Goal: Task Accomplishment & Management: Use online tool/utility

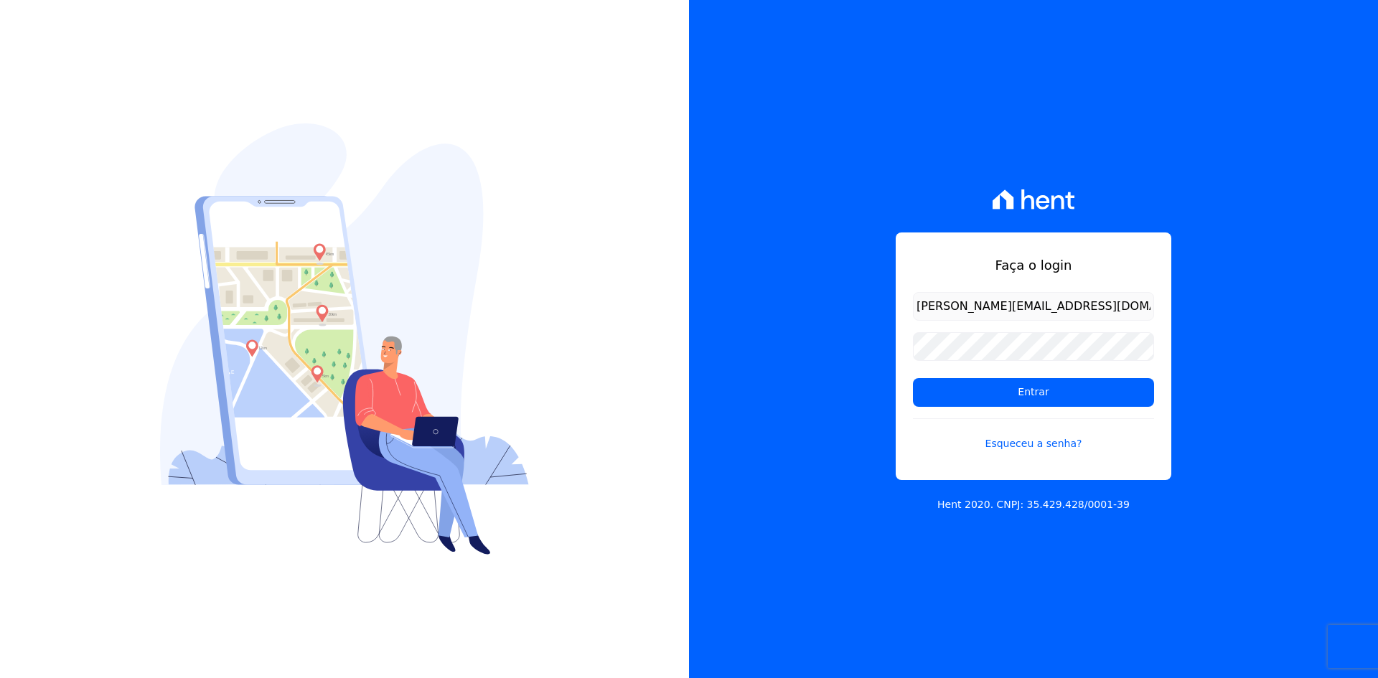
click at [1077, 317] on input "[PERSON_NAME][EMAIL_ADDRESS][DOMAIN_NAME]" at bounding box center [1033, 306] width 241 height 29
click at [1098, 308] on input "[PERSON_NAME][EMAIL_ADDRESS][DOMAIN_NAME]" at bounding box center [1033, 306] width 241 height 29
type input "m"
type input "[EMAIL_ADDRESS][DOMAIN_NAME]"
click at [913, 378] on input "Entrar" at bounding box center [1033, 392] width 241 height 29
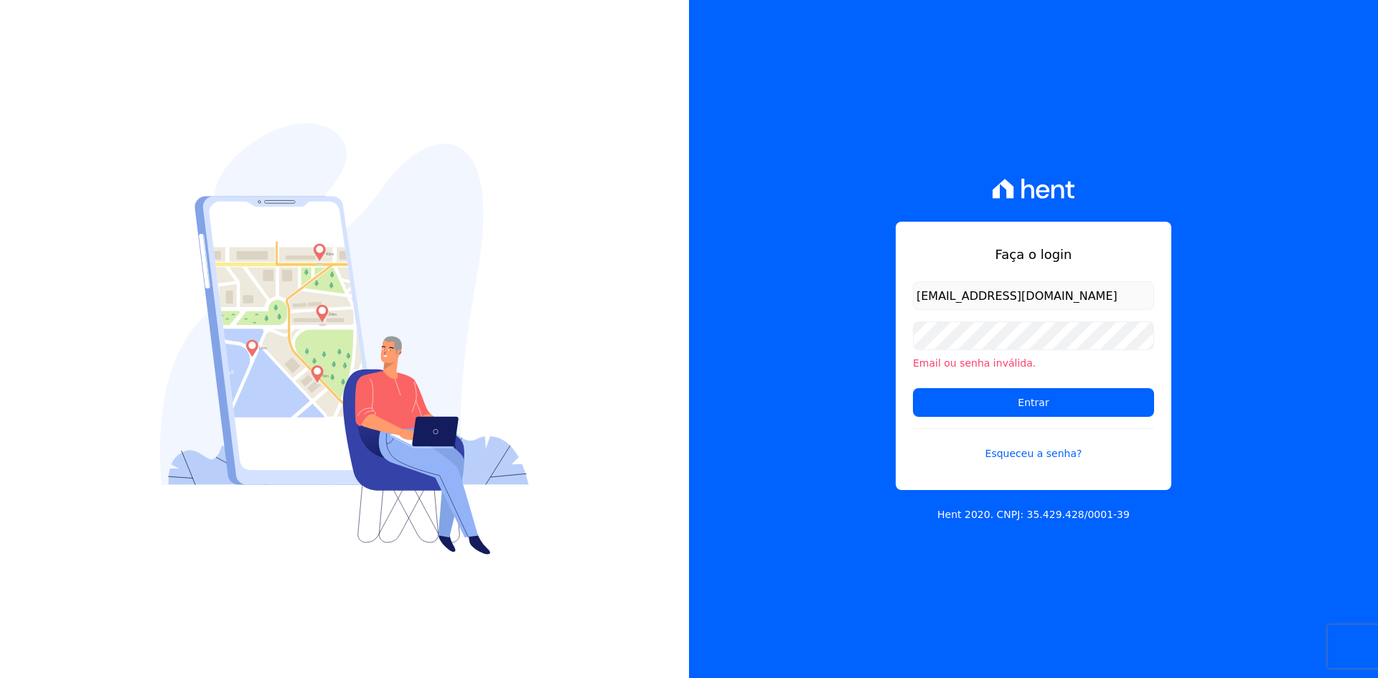
click at [1102, 293] on input "[EMAIL_ADDRESS][DOMAIN_NAME]" at bounding box center [1033, 295] width 241 height 29
type input "ivete@ribeirocervantes.com.br"
click at [913, 388] on input "Entrar" at bounding box center [1033, 402] width 241 height 29
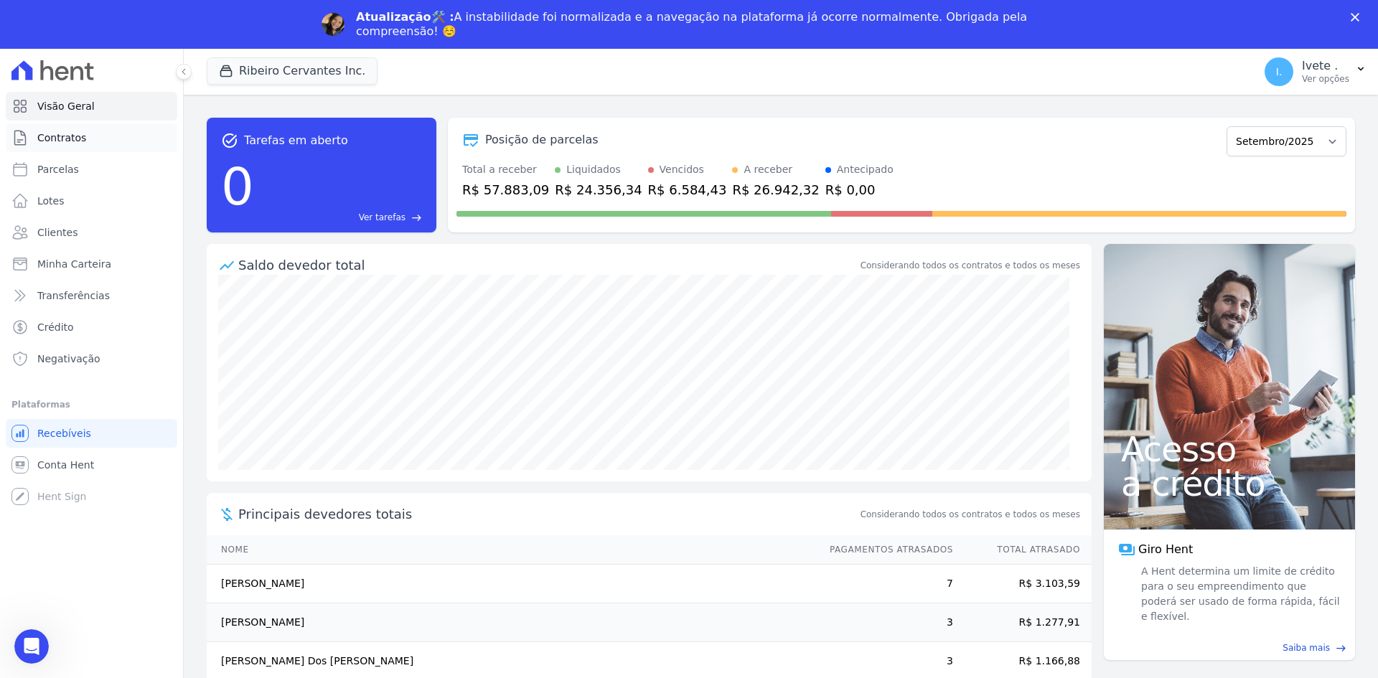
click at [105, 131] on link "Contratos" at bounding box center [91, 137] width 171 height 29
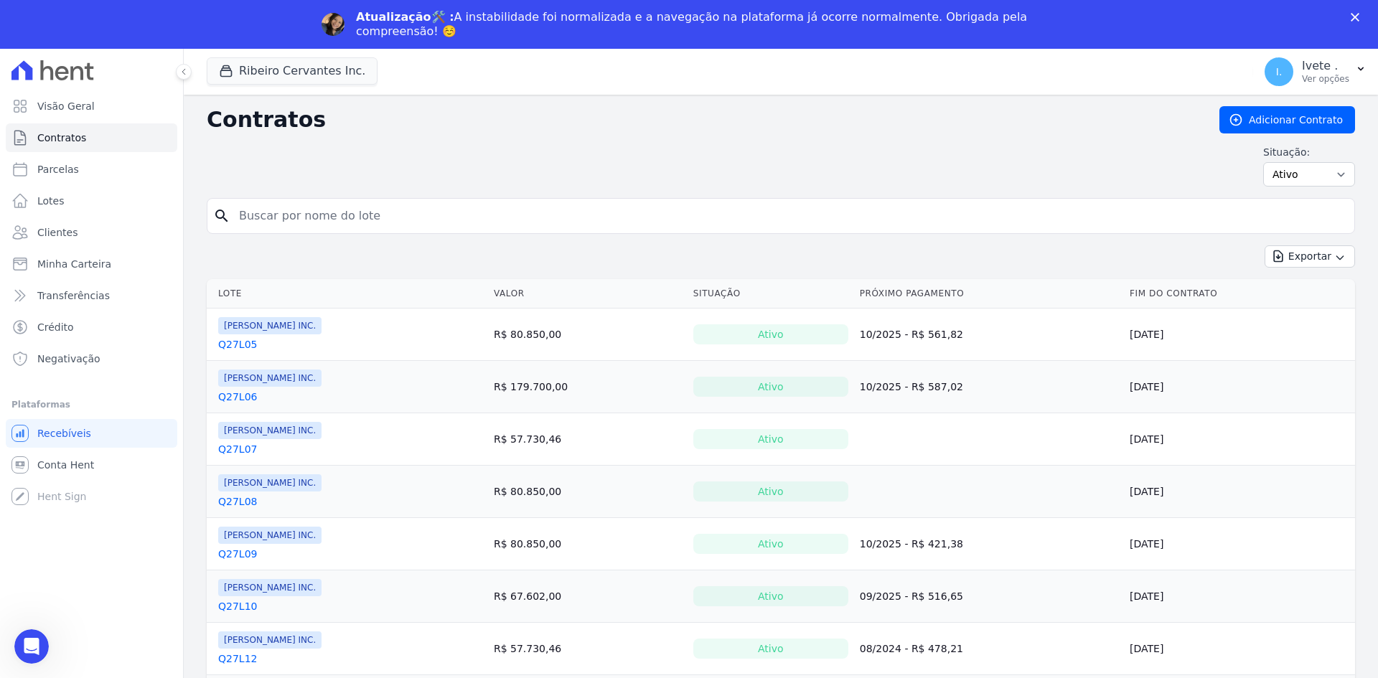
click at [353, 216] on input "search" at bounding box center [789, 216] width 1118 height 29
type input "q33l24"
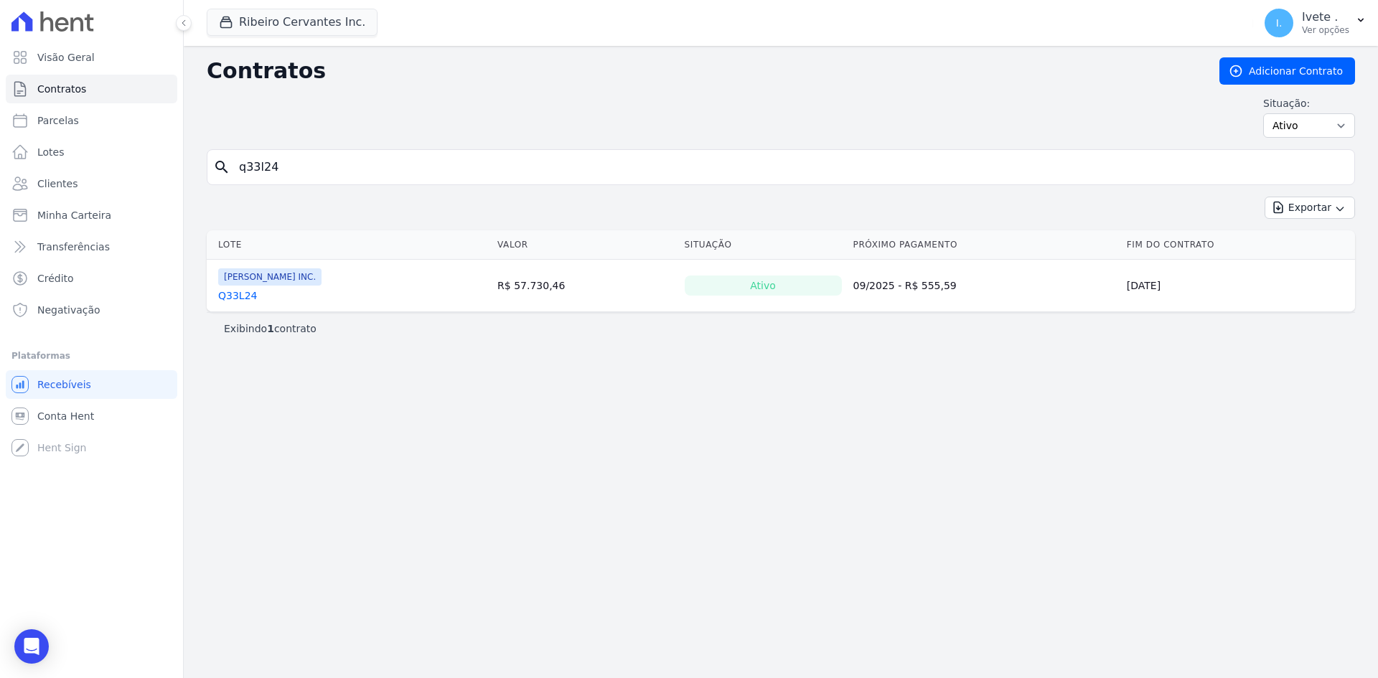
click at [240, 298] on link "Q33L24" at bounding box center [237, 295] width 39 height 14
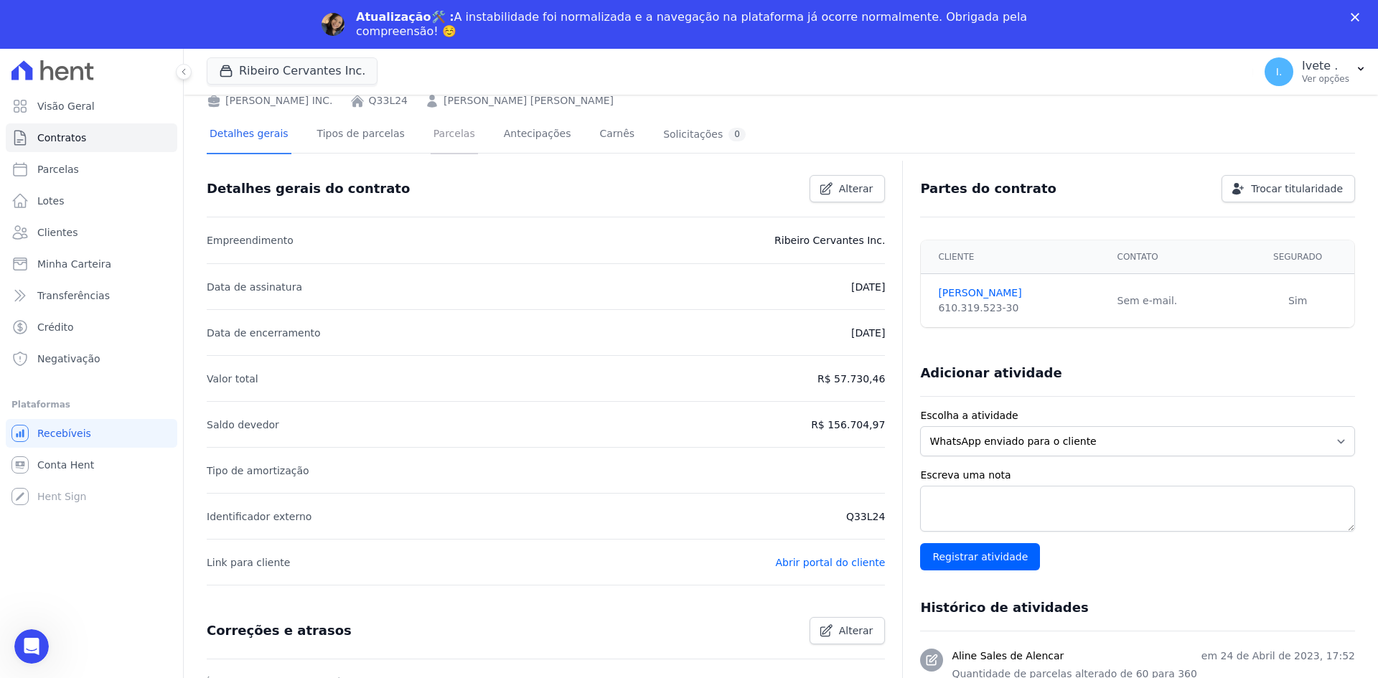
click at [453, 135] on link "Parcelas" at bounding box center [453, 135] width 47 height 38
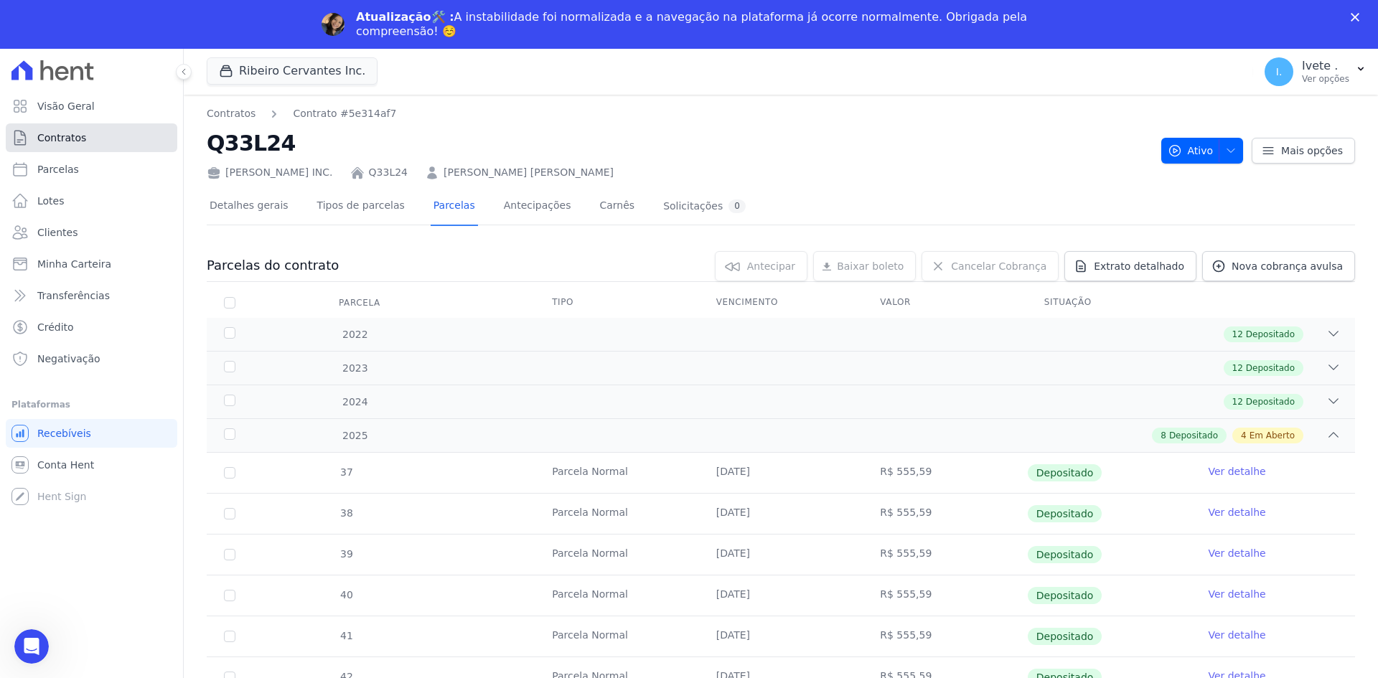
click at [101, 133] on link "Contratos" at bounding box center [91, 137] width 171 height 29
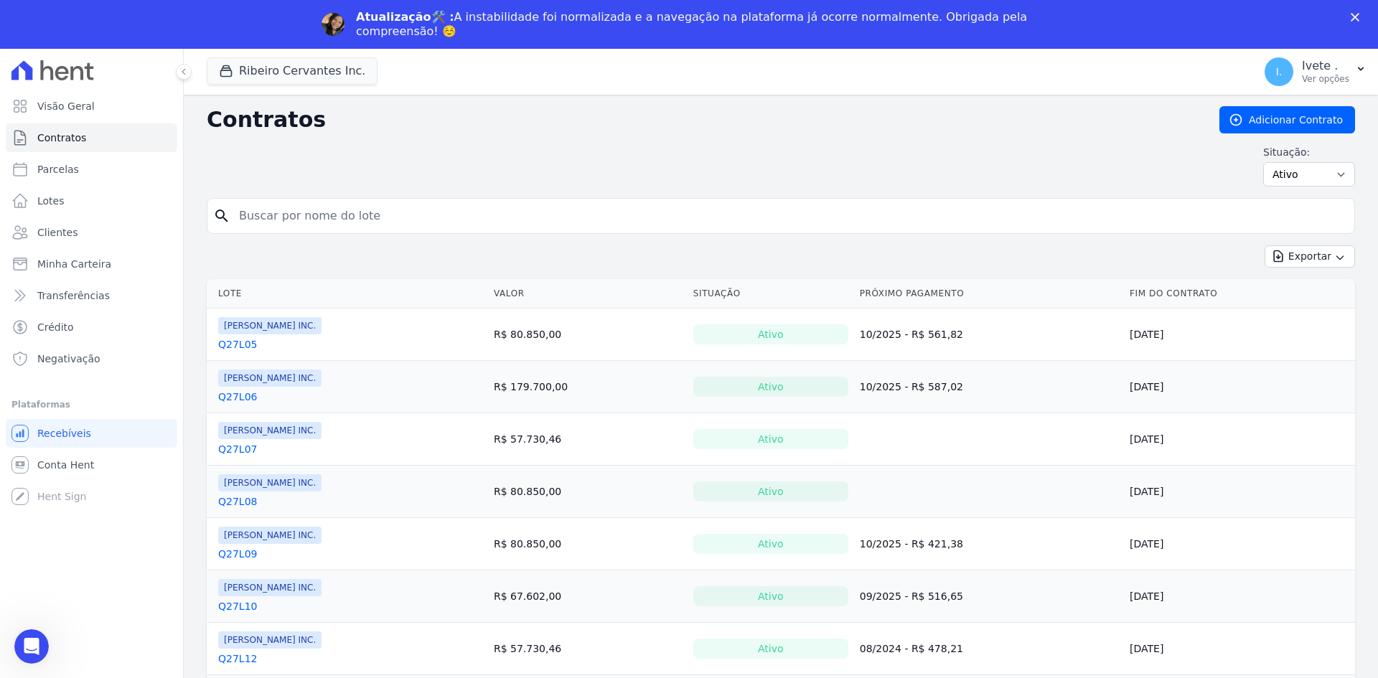
click at [399, 202] on div "search" at bounding box center [781, 216] width 1148 height 36
click at [400, 202] on input "search" at bounding box center [789, 216] width 1118 height 29
click at [244, 266] on div "Exportar Exportar PDF Exportar CSV Exportar Fichas" at bounding box center [781, 262] width 1148 height 34
drag, startPoint x: 258, startPoint y: 201, endPoint x: 268, endPoint y: 207, distance: 11.0
click at [265, 204] on div "search" at bounding box center [781, 216] width 1148 height 36
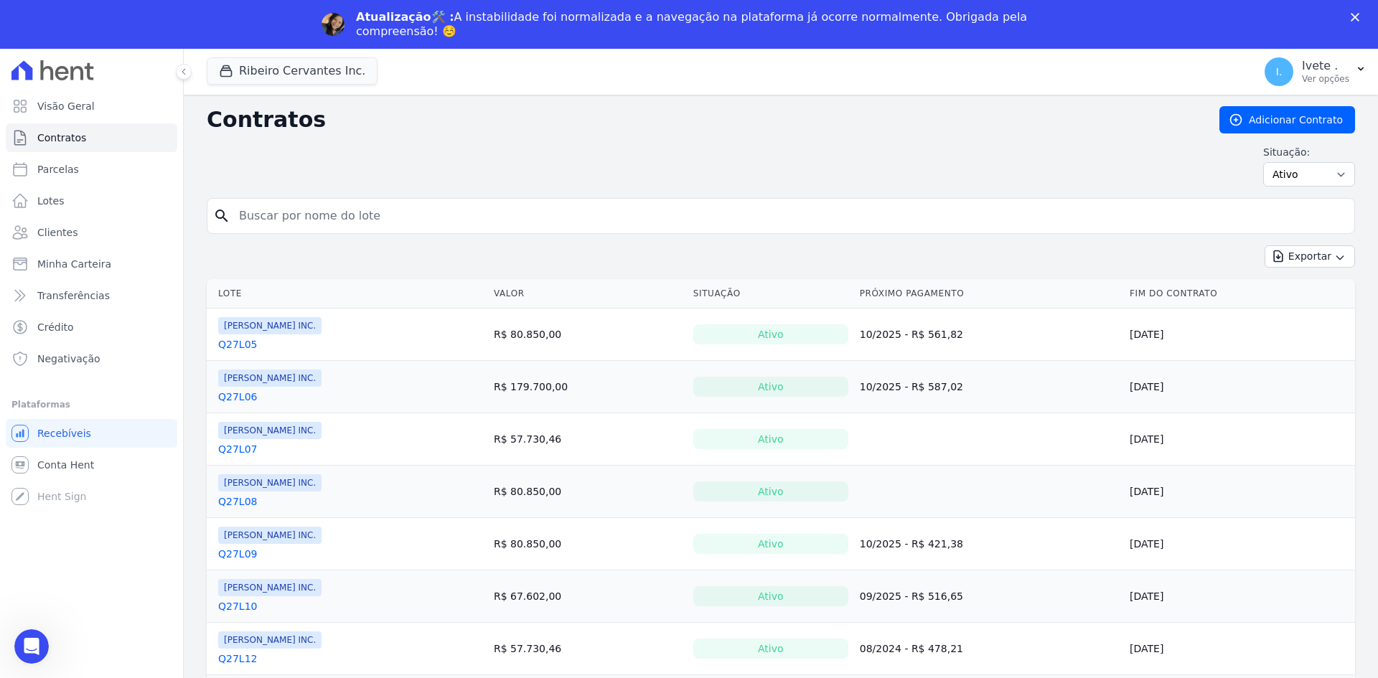
click at [325, 165] on div "Situação: Ativo Todos Pausado Distratado Rascunho Expirado Encerrado" at bounding box center [781, 166] width 1148 height 42
click at [301, 220] on input "search" at bounding box center [789, 216] width 1118 height 29
type input "q33l12"
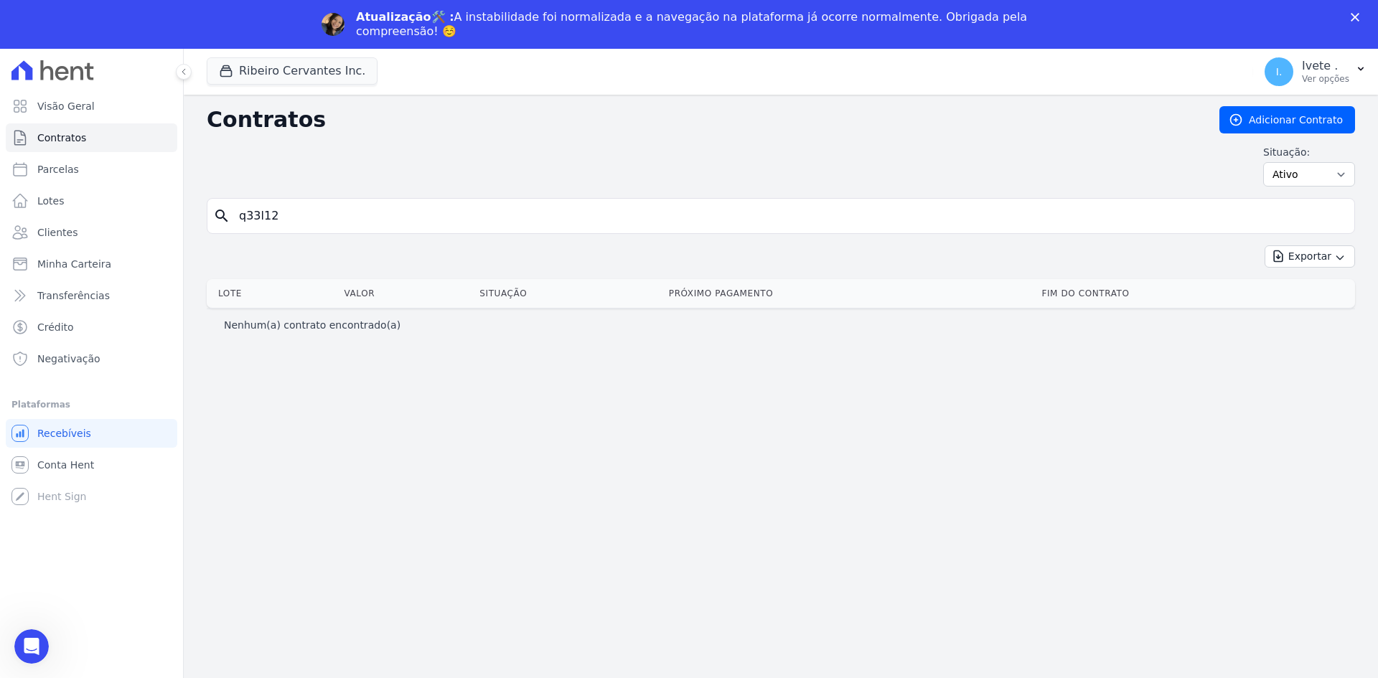
click at [310, 216] on input "q33l12" at bounding box center [789, 216] width 1118 height 29
type input "q33l11"
click at [314, 218] on input "q33l11" at bounding box center [789, 216] width 1118 height 29
type input "q33l13"
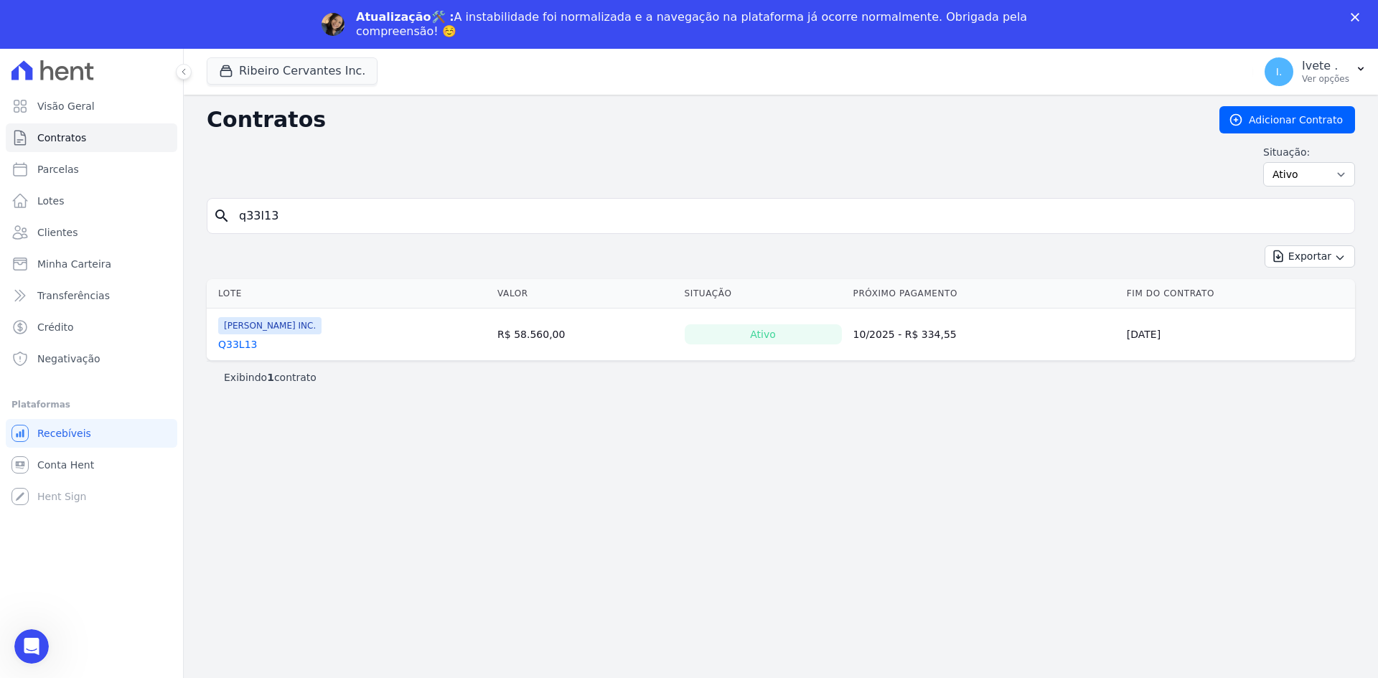
click at [222, 347] on link "Q33L13" at bounding box center [237, 344] width 39 height 14
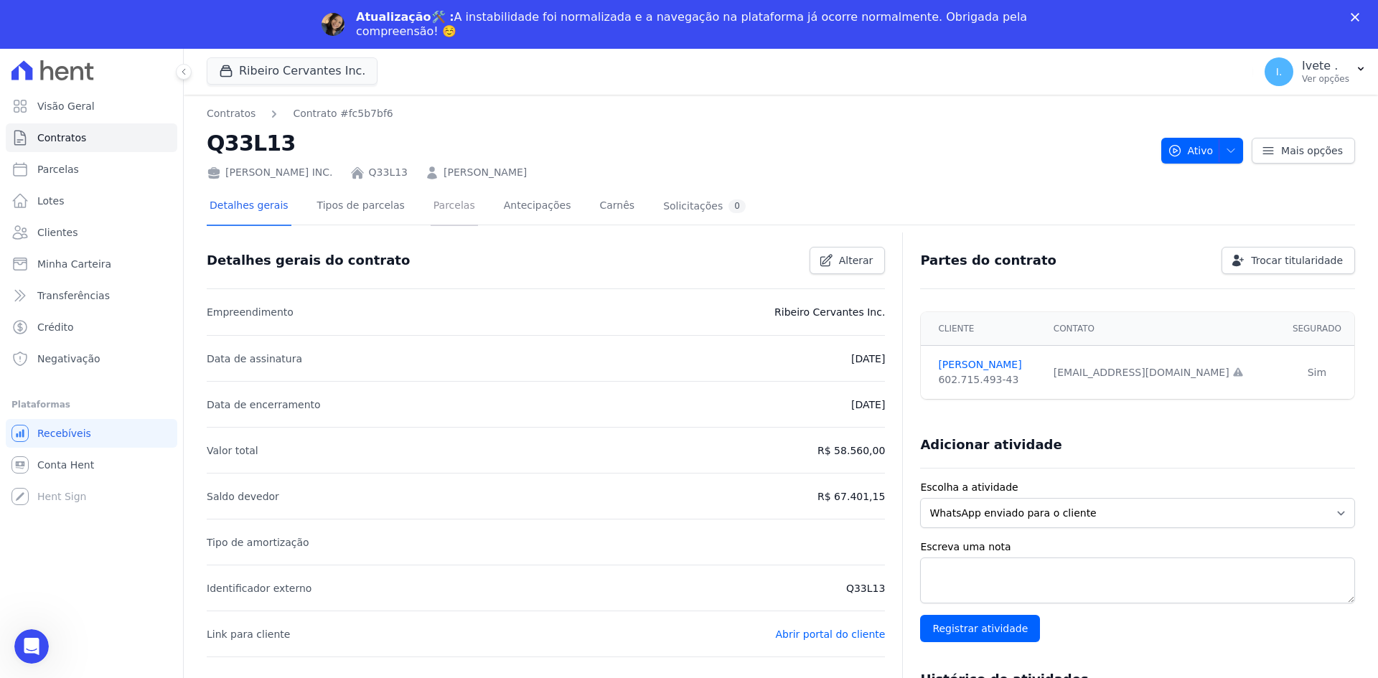
click at [442, 207] on link "Parcelas" at bounding box center [453, 207] width 47 height 38
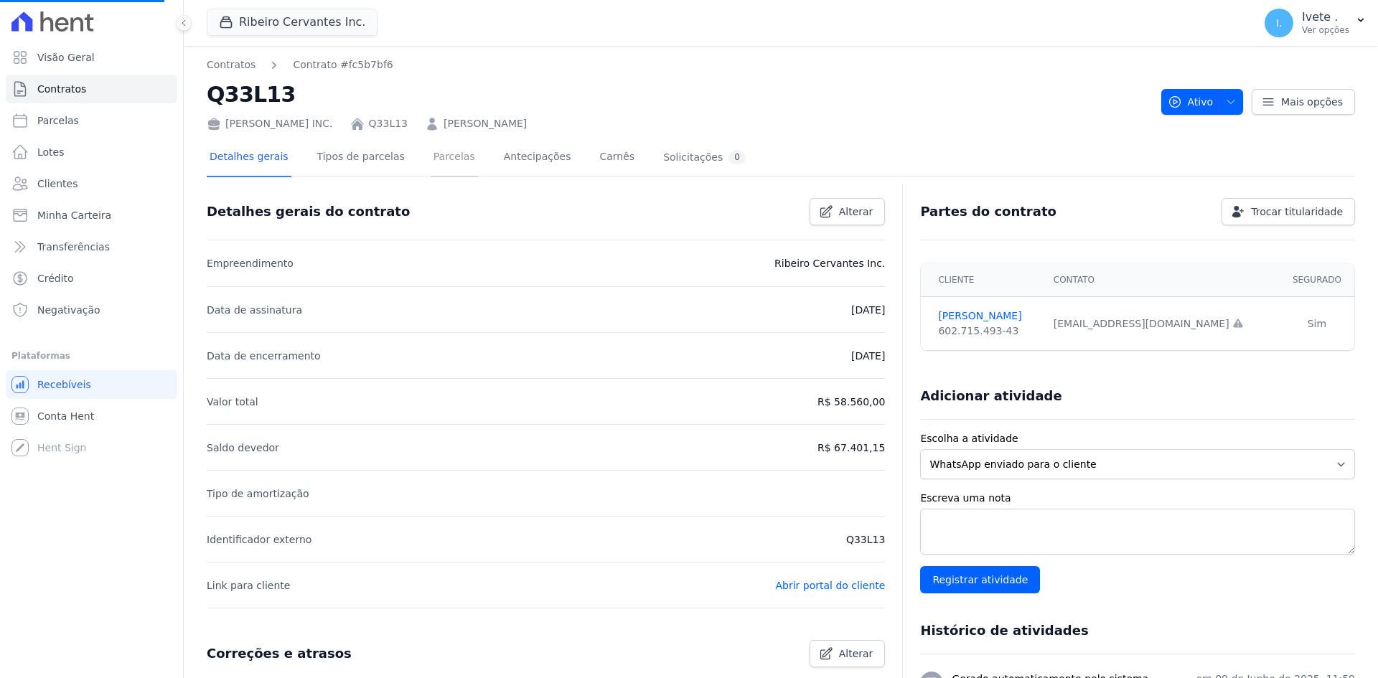
click at [430, 163] on link "Parcelas" at bounding box center [453, 158] width 47 height 38
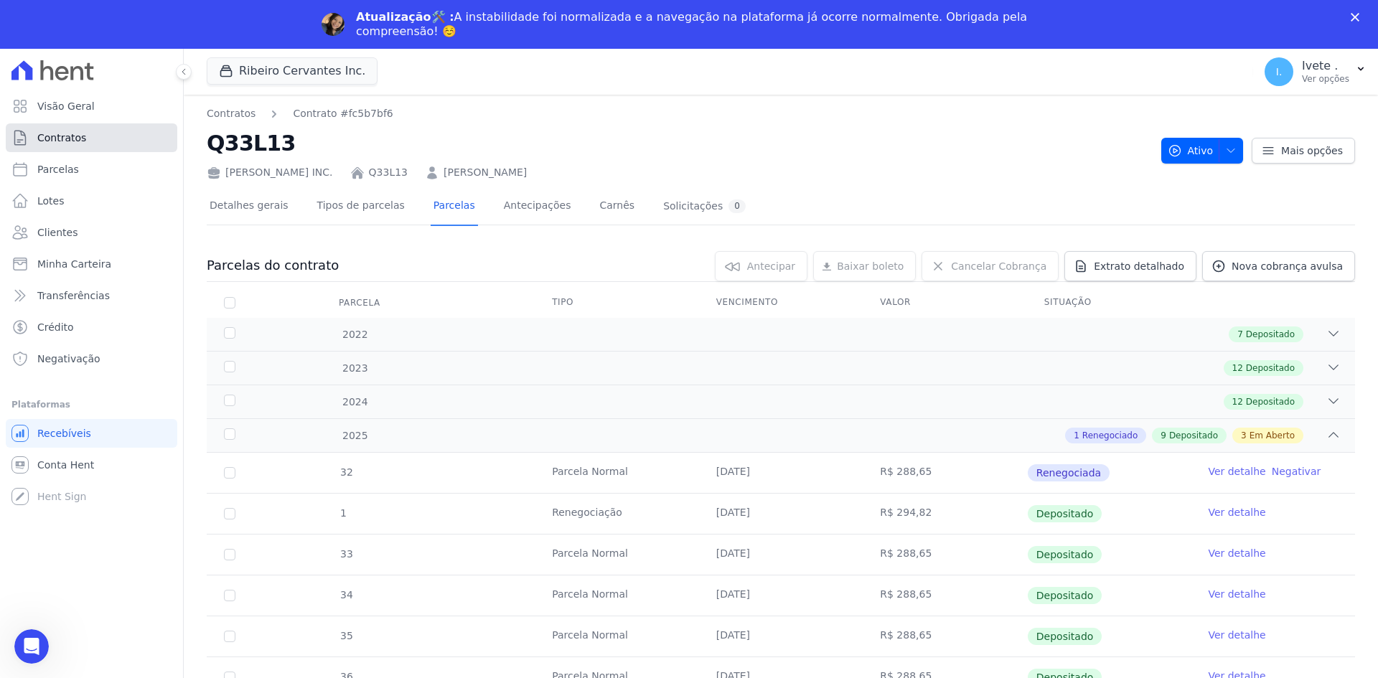
click at [88, 135] on link "Contratos" at bounding box center [91, 137] width 171 height 29
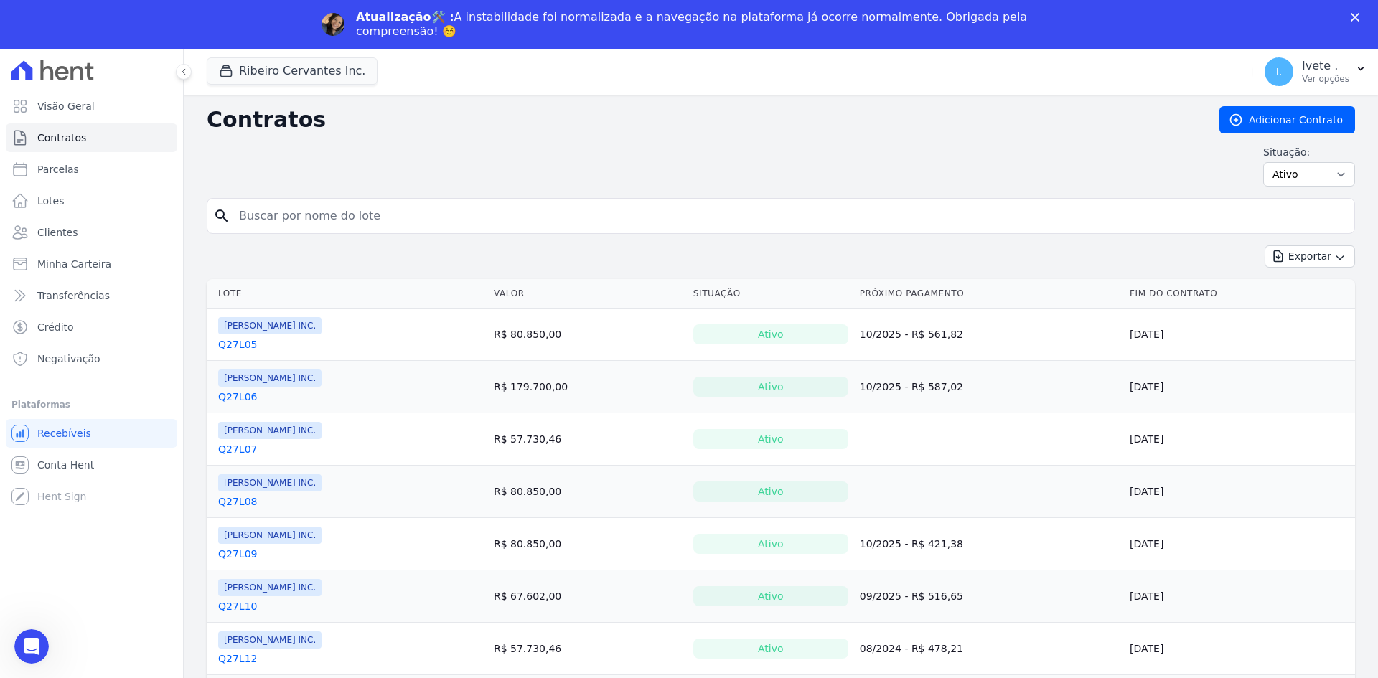
click at [347, 216] on input "search" at bounding box center [789, 216] width 1118 height 29
type input "q33l14"
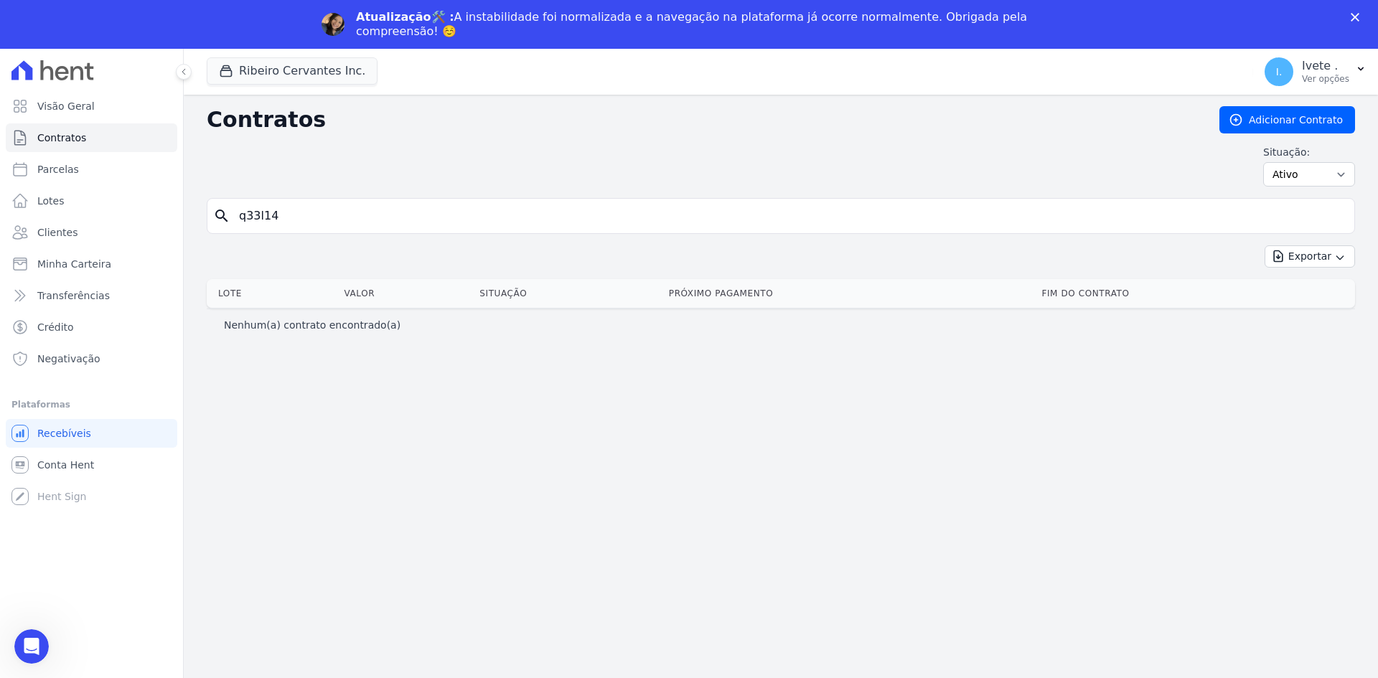
click at [351, 229] on input "q33l14" at bounding box center [789, 216] width 1118 height 29
type input "q33l15"
drag, startPoint x: 210, startPoint y: 397, endPoint x: 202, endPoint y: 441, distance: 43.9
click at [606, 218] on input "q33l15" at bounding box center [789, 216] width 1118 height 29
click at [326, 245] on form "search q33l16" at bounding box center [781, 221] width 1148 height 47
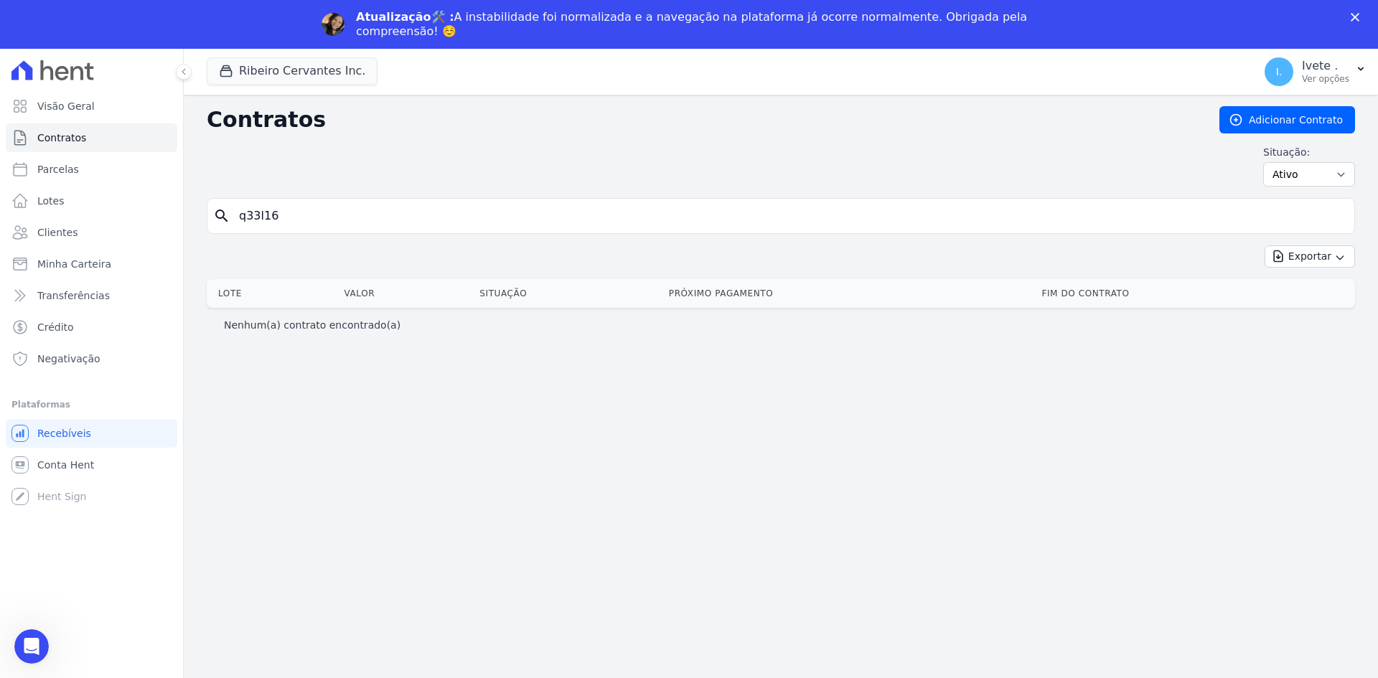
click at [304, 225] on input "q33l16" at bounding box center [789, 216] width 1118 height 29
click at [329, 29] on img "Messenger da Intercom" at bounding box center [332, 24] width 23 height 23
click at [331, 19] on img "Messenger da Intercom" at bounding box center [332, 24] width 23 height 23
click at [424, 21] on b "Atualização🛠️ :" at bounding box center [405, 17] width 98 height 14
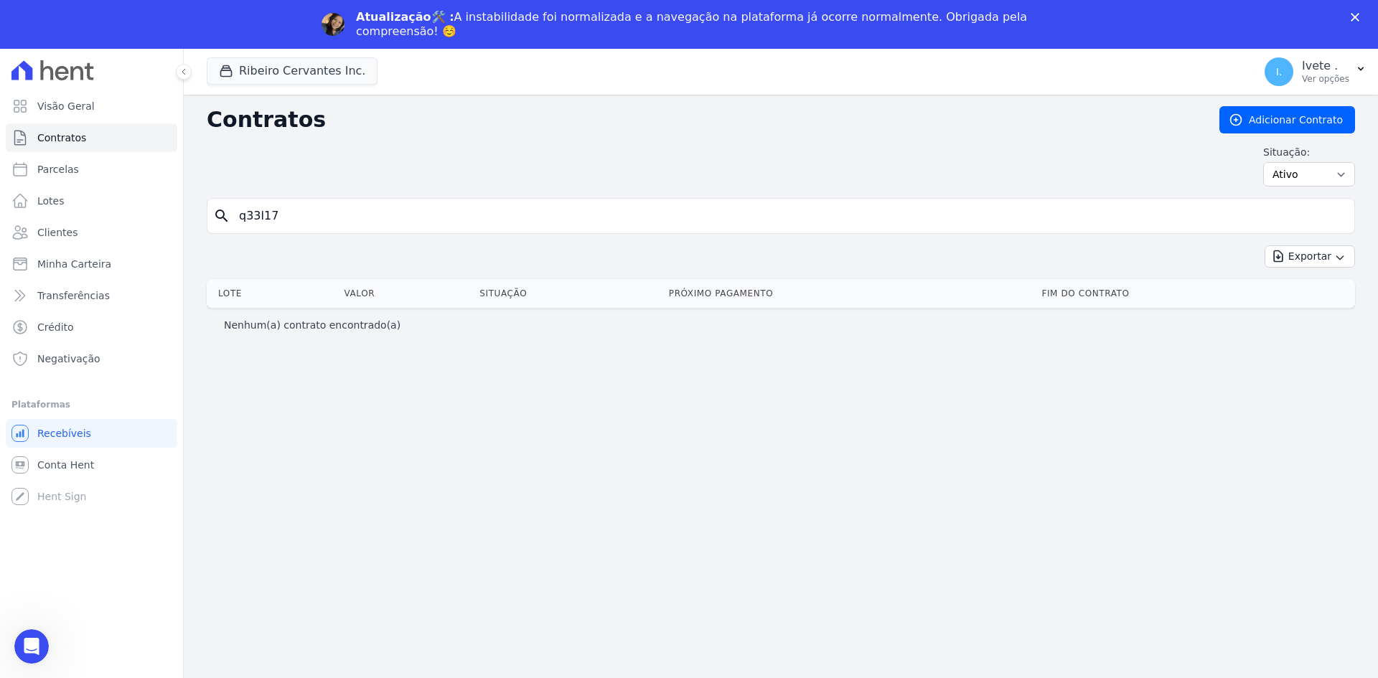
click at [436, 17] on b "Atualização🛠️ :" at bounding box center [405, 17] width 98 height 14
click at [498, 213] on input "q33l17" at bounding box center [789, 216] width 1118 height 29
drag, startPoint x: 420, startPoint y: 226, endPoint x: 408, endPoint y: 233, distance: 13.5
click at [410, 232] on div "search q33l05" at bounding box center [781, 216] width 1148 height 36
click at [356, 227] on input "q33l05" at bounding box center [789, 216] width 1118 height 29
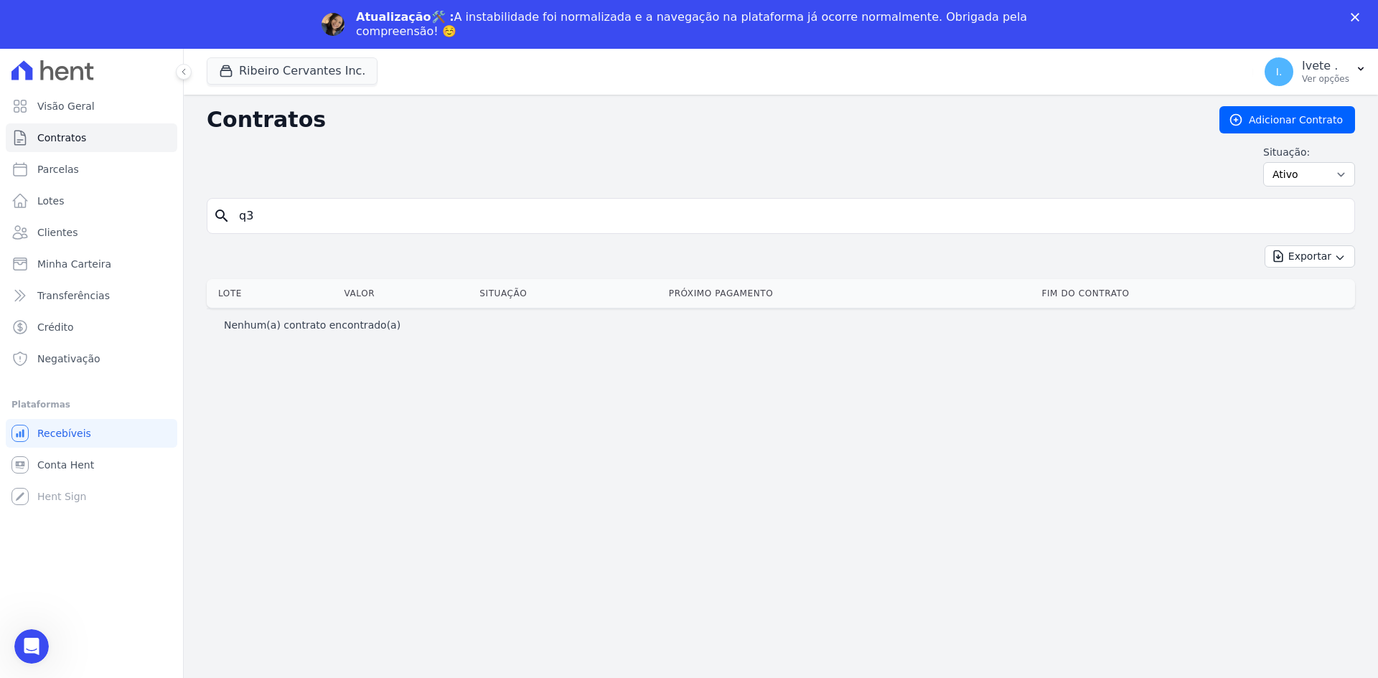
type input "q"
click at [313, 218] on input "q33l09" at bounding box center [789, 216] width 1118 height 29
type input "q"
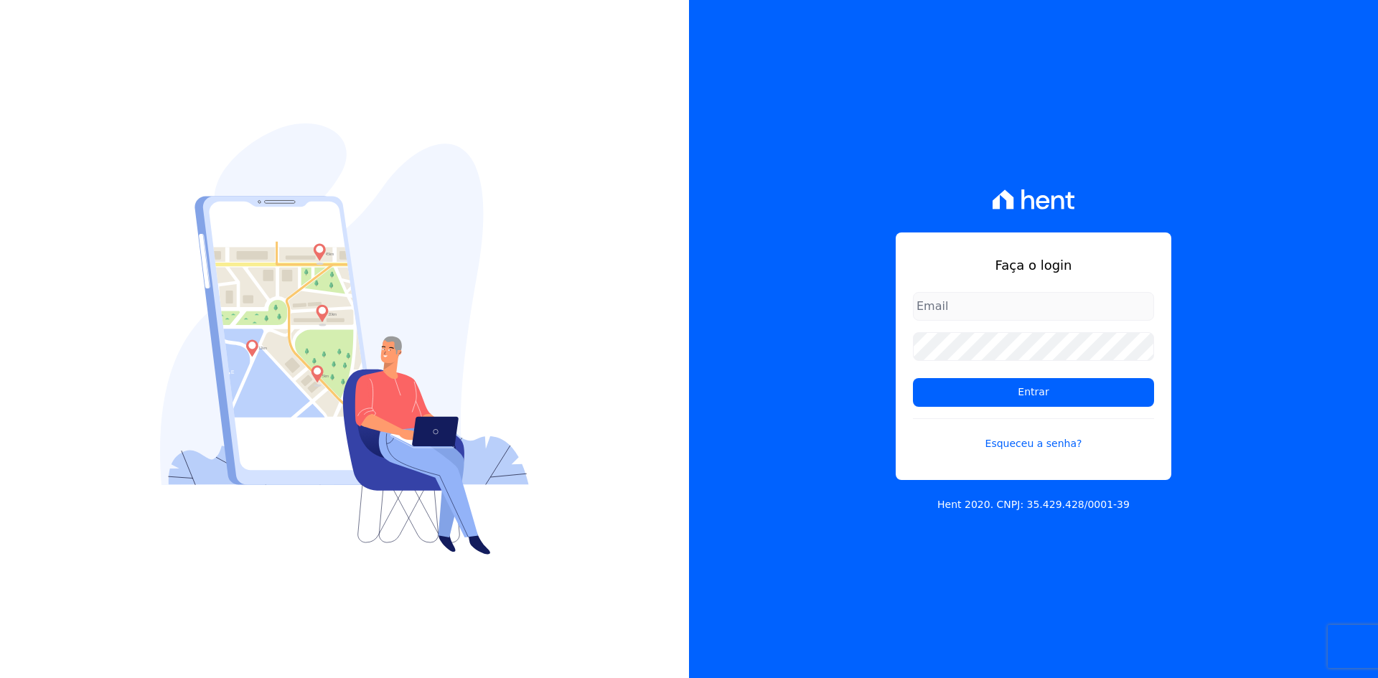
click at [1083, 292] on input "email" at bounding box center [1033, 306] width 241 height 29
click at [967, 320] on form "Entrar Esqueceu a senha?" at bounding box center [1033, 380] width 241 height 176
click at [960, 316] on input "email" at bounding box center [1033, 306] width 241 height 29
type input "ivete@ribeirocervantes.com.br"
click at [913, 378] on input "Entrar" at bounding box center [1033, 392] width 241 height 29
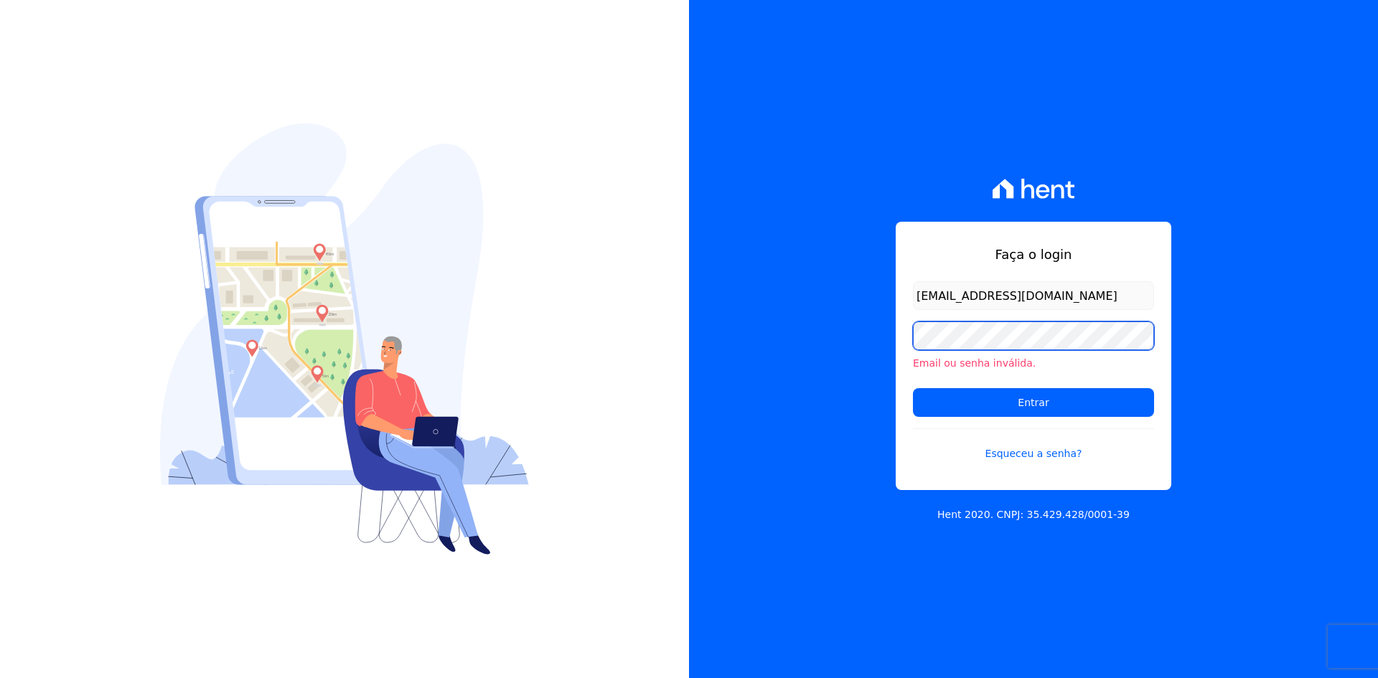
click at [913, 388] on input "Entrar" at bounding box center [1033, 402] width 241 height 29
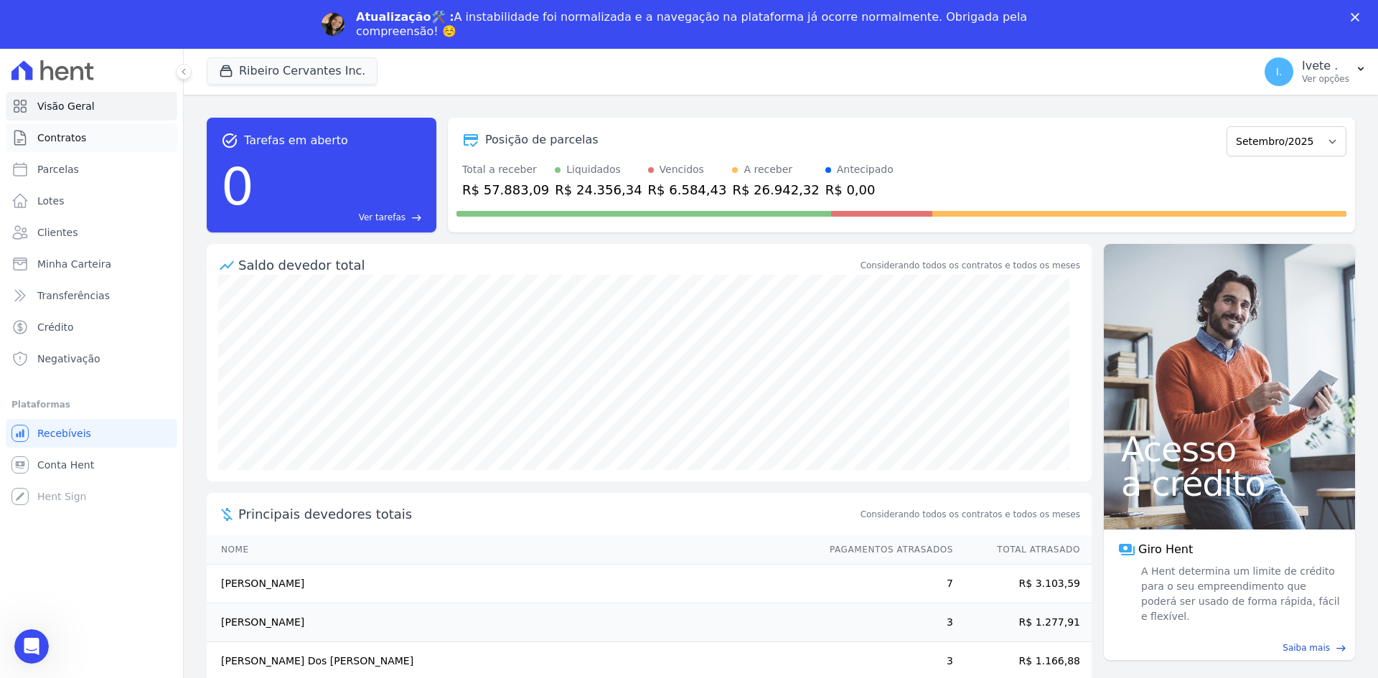
click at [55, 137] on span "Contratos" at bounding box center [61, 138] width 49 height 14
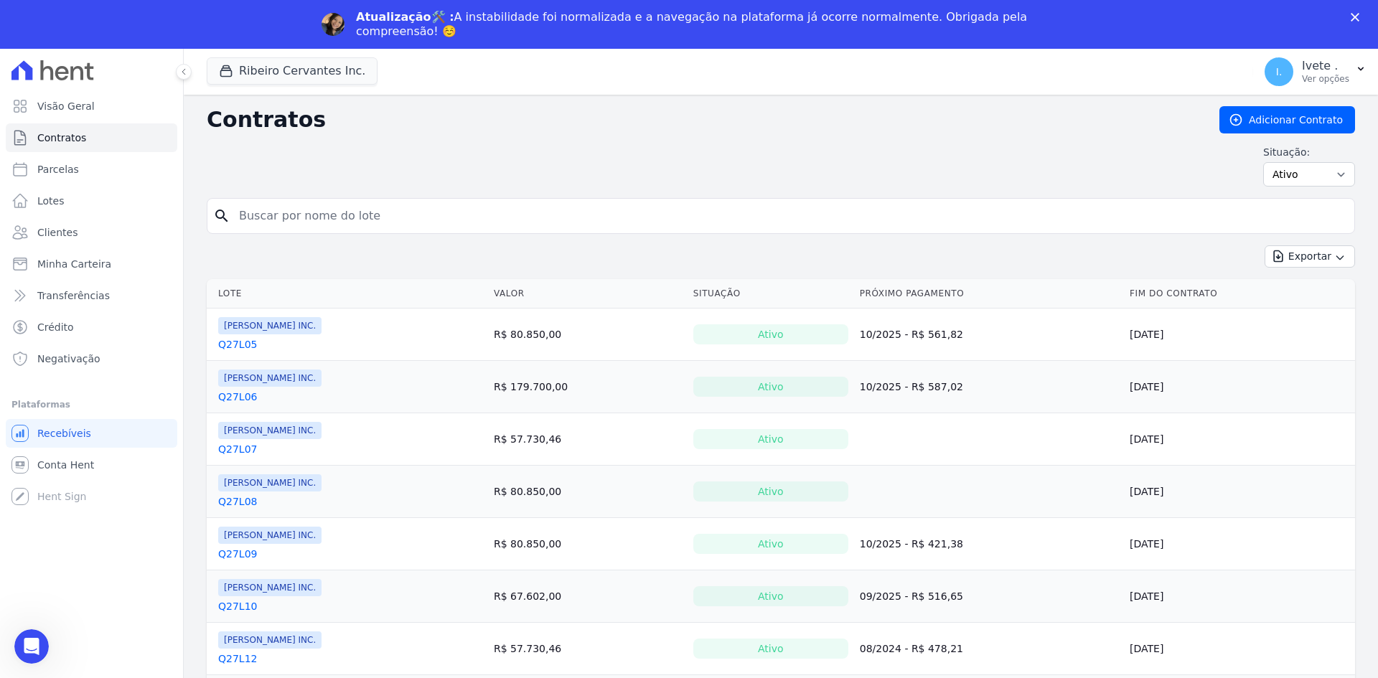
click at [346, 215] on input "search" at bounding box center [789, 216] width 1118 height 29
type input "q33l09"
